Goal: Find specific page/section: Find specific page/section

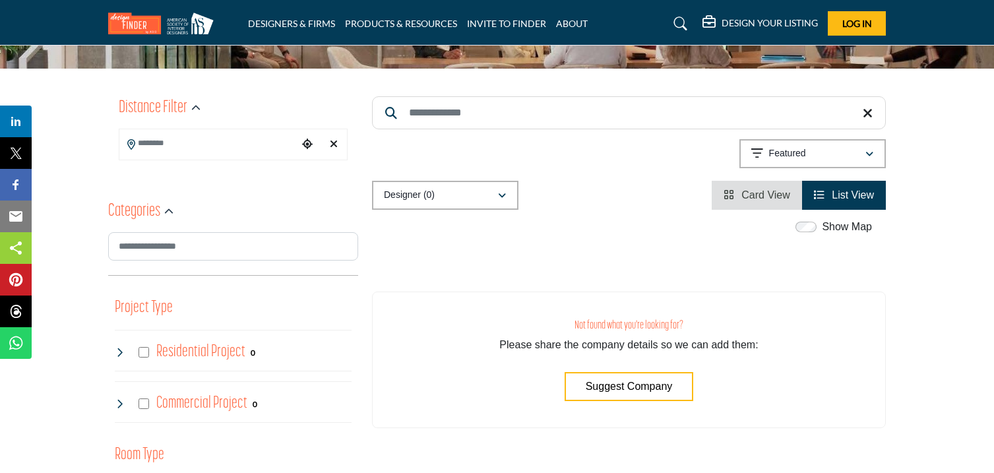
scroll to position [109, 0]
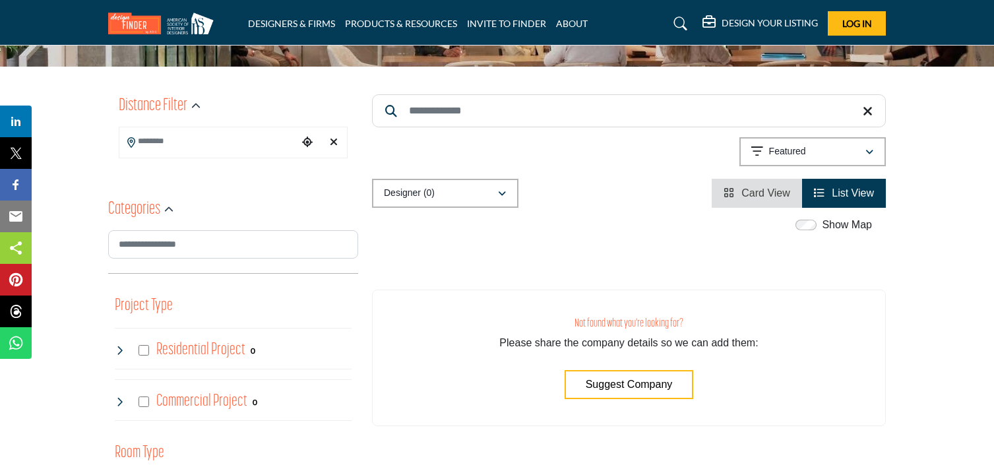
click at [216, 147] on input "Search Location" at bounding box center [208, 142] width 178 height 26
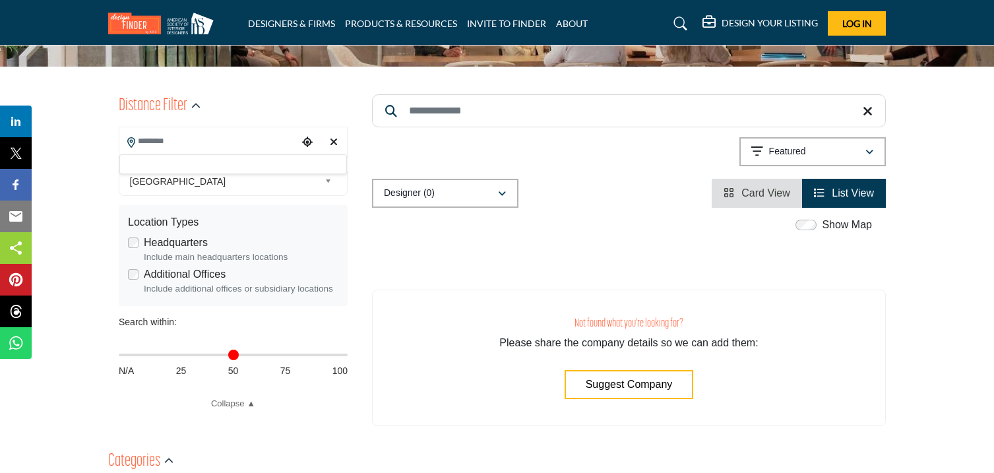
type input "*"
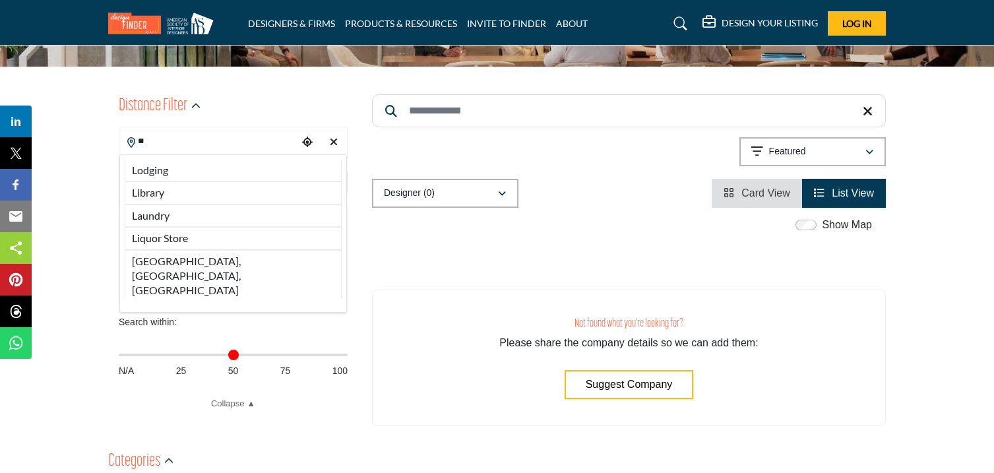
type input "***"
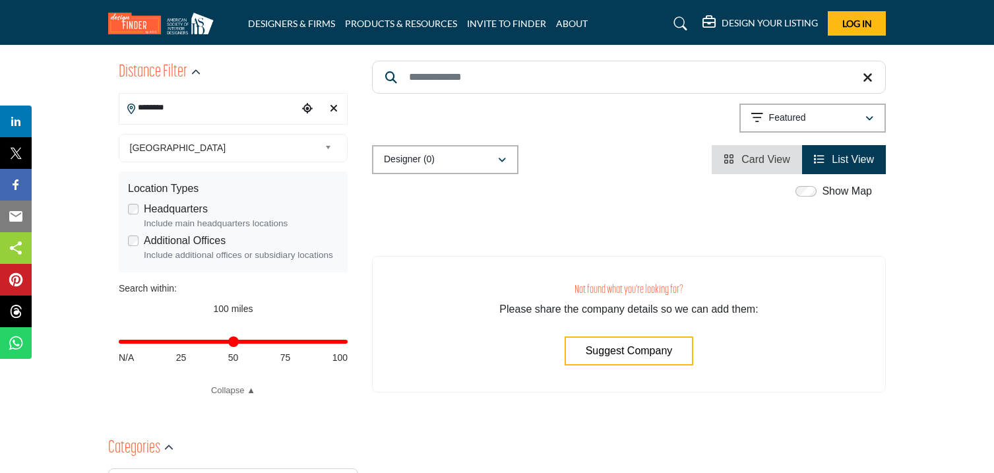
scroll to position [144, 0]
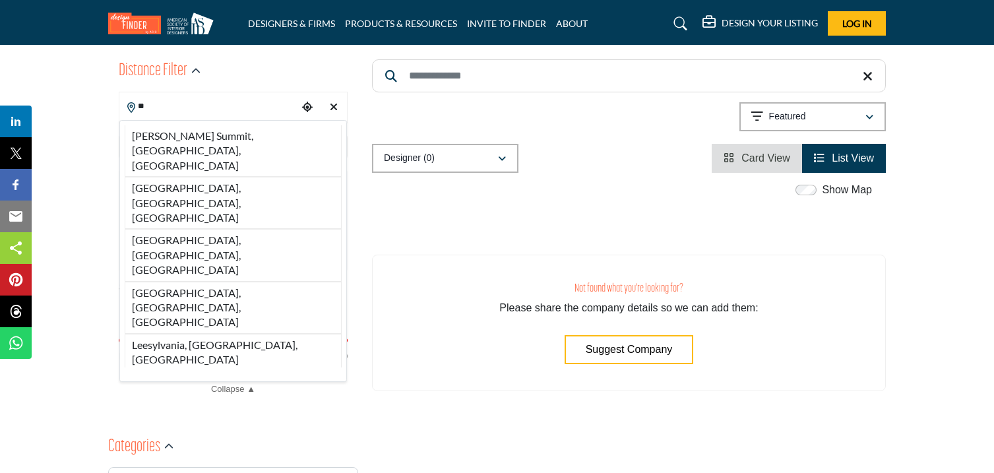
type input "*"
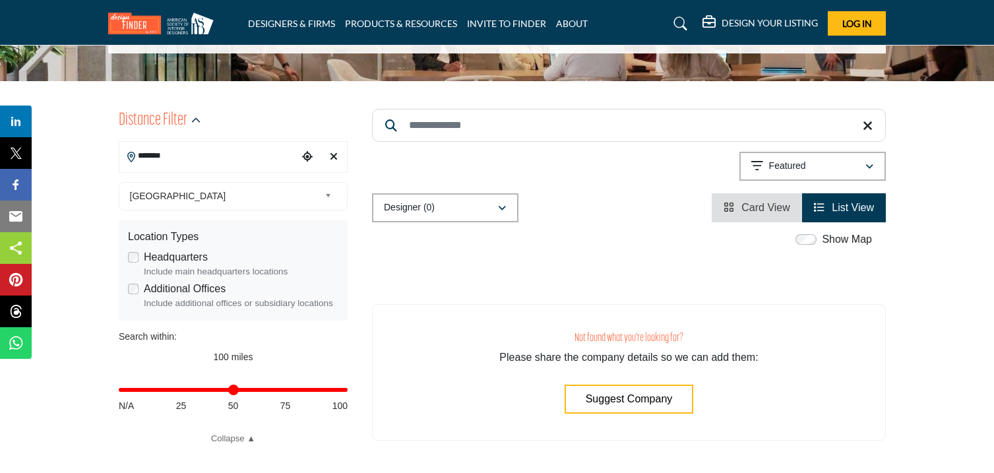
scroll to position [96, 0]
type input "*"
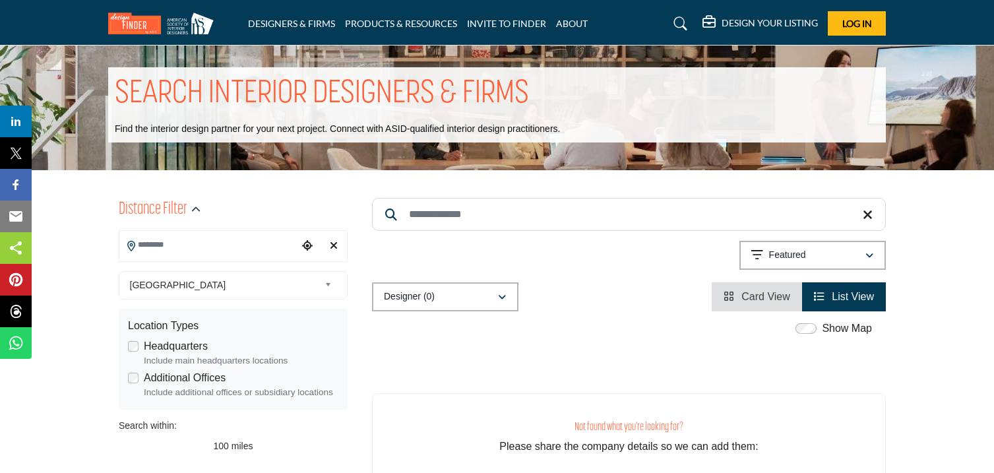
scroll to position [0, 0]
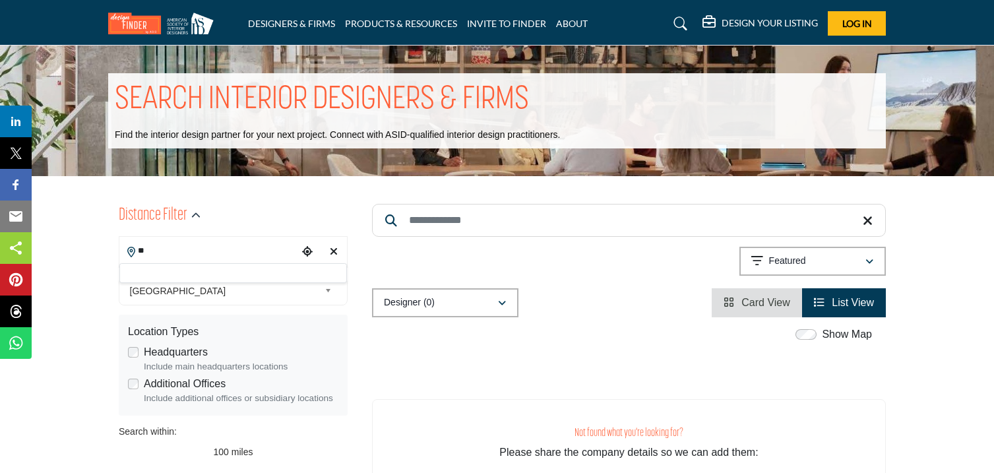
type input "*"
